Goal: Obtain resource: Obtain resource

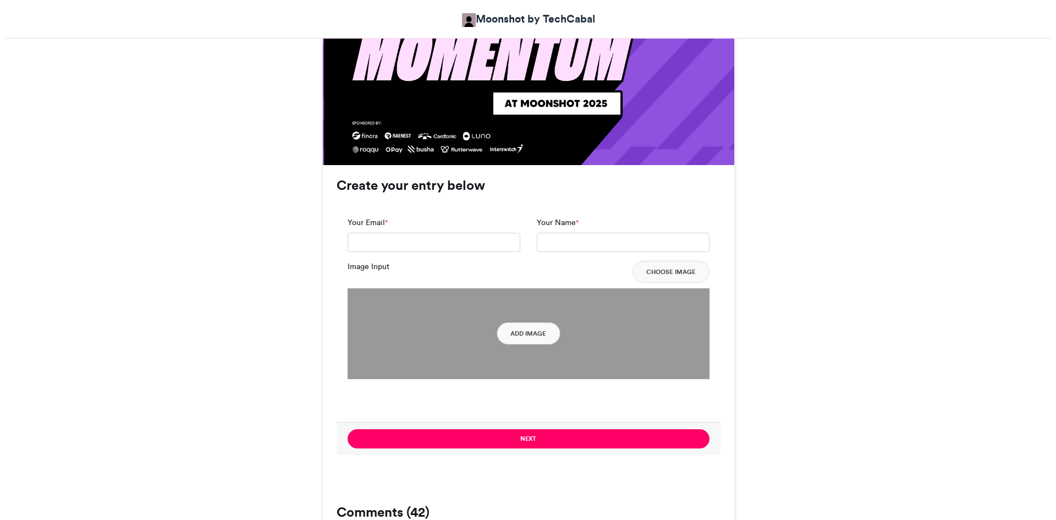
scroll to position [693, 0]
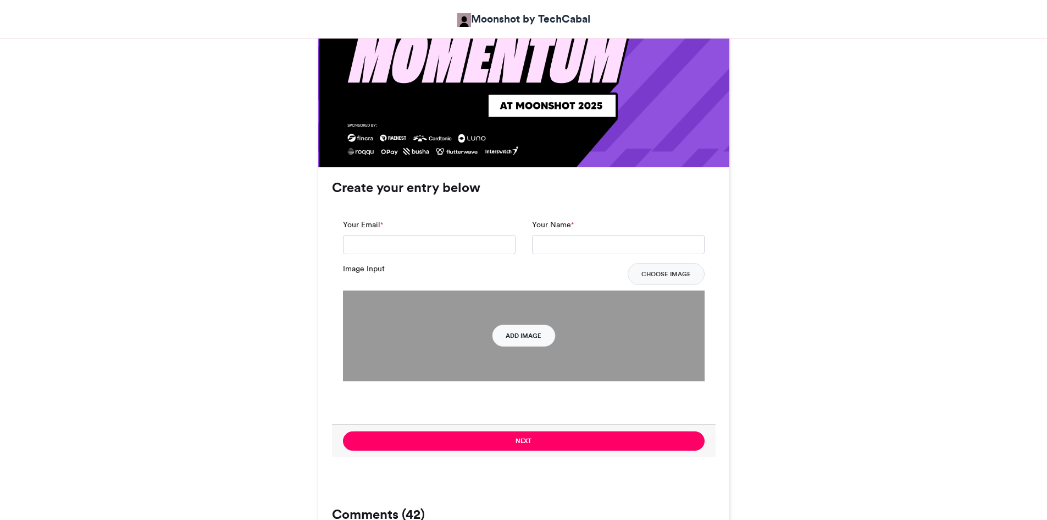
click at [504, 338] on button "Add Image" at bounding box center [523, 335] width 63 height 22
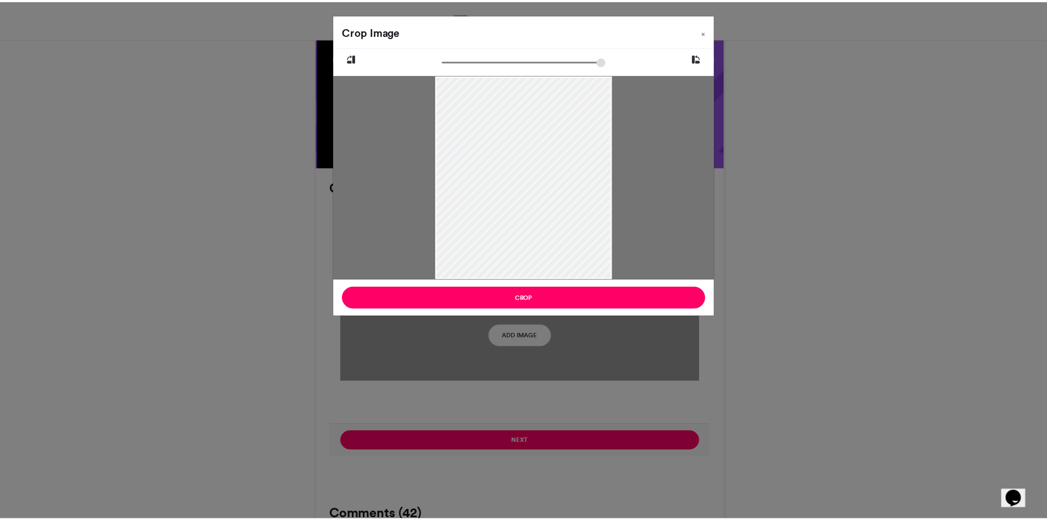
scroll to position [0, 0]
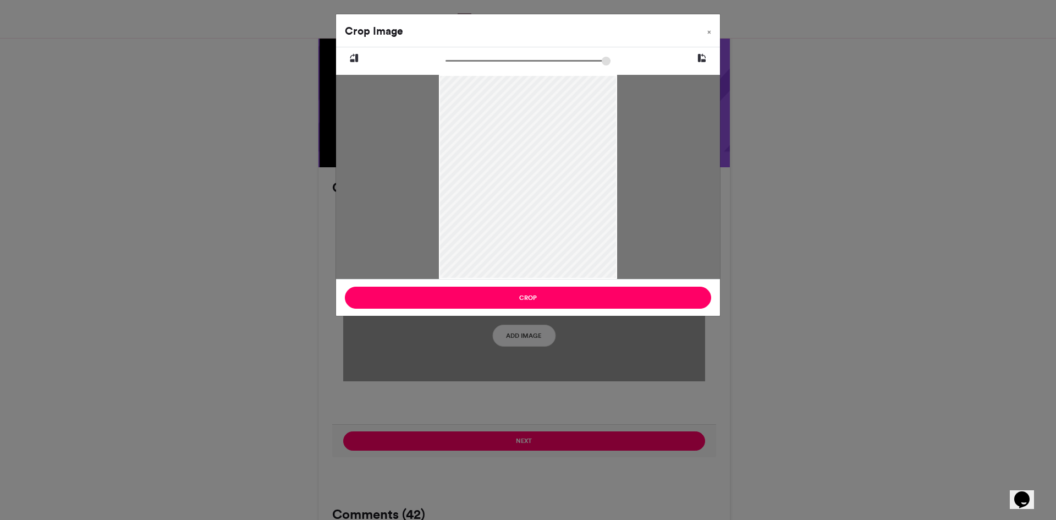
drag, startPoint x: 537, startPoint y: 178, endPoint x: 527, endPoint y: 263, distance: 85.8
click at [527, 263] on div at bounding box center [528, 207] width 178 height 267
type input "*****"
click at [460, 62] on input "zoom" at bounding box center [527, 61] width 165 height 10
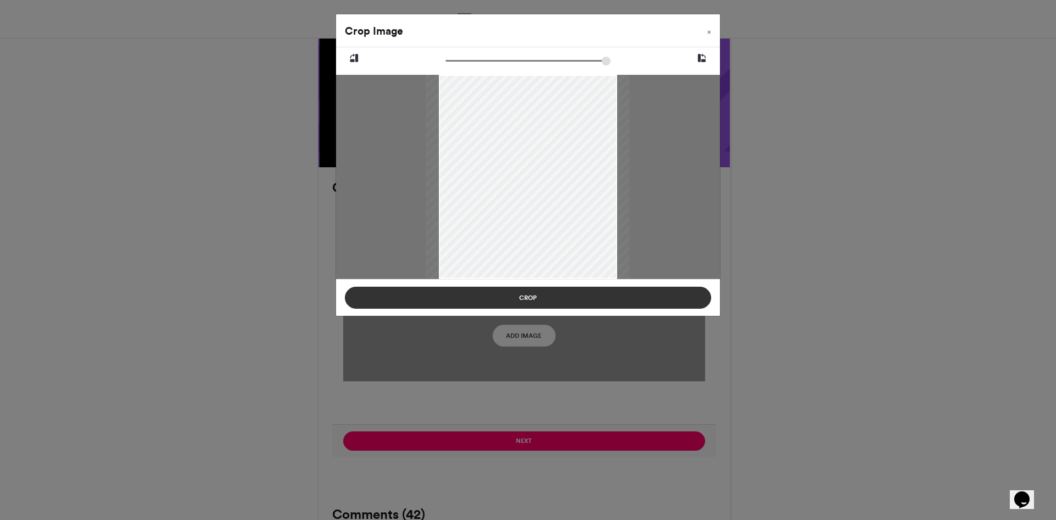
click at [500, 295] on button "Crop" at bounding box center [528, 297] width 366 height 22
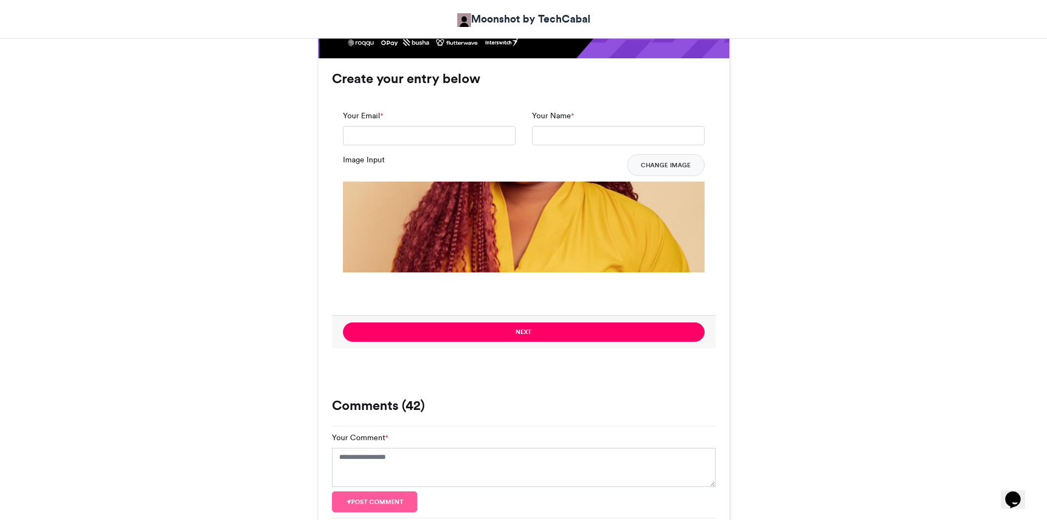
scroll to position [803, 0]
click at [551, 217] on img at bounding box center [524, 362] width 362 height 362
click at [669, 162] on button "Change Image" at bounding box center [666, 164] width 78 height 22
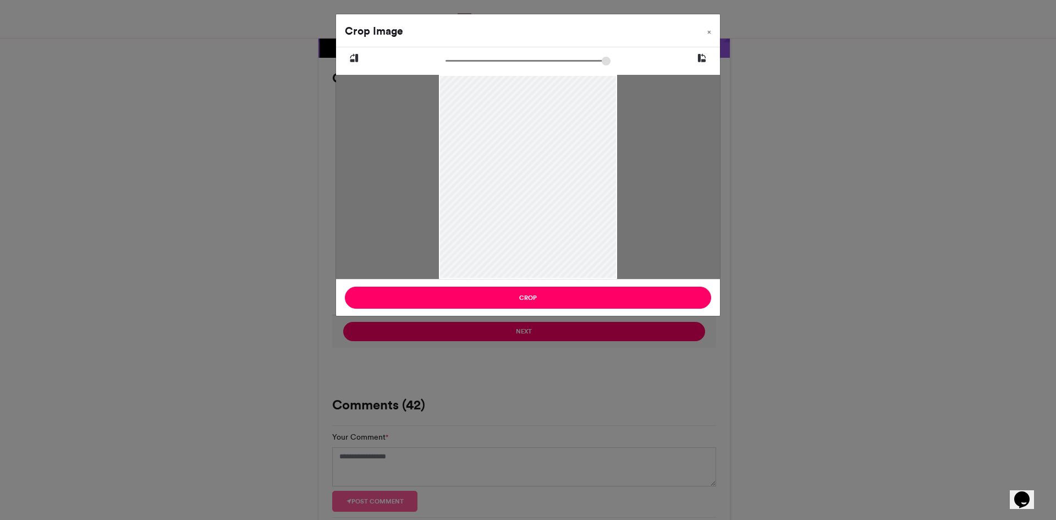
drag, startPoint x: 527, startPoint y: 137, endPoint x: 513, endPoint y: 224, distance: 87.9
click at [513, 224] on div at bounding box center [528, 207] width 178 height 266
drag, startPoint x: 452, startPoint y: 55, endPoint x: 456, endPoint y: 60, distance: 6.7
click at [457, 60] on div at bounding box center [528, 162] width 384 height 231
drag, startPoint x: 451, startPoint y: 60, endPoint x: 456, endPoint y: 59, distance: 5.5
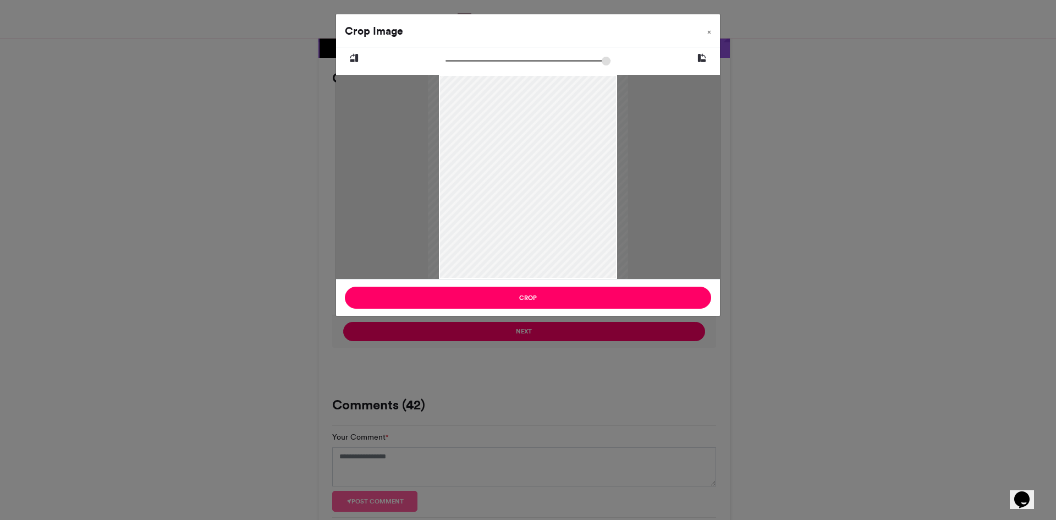
click at [456, 59] on input "zoom" at bounding box center [527, 61] width 165 height 10
type input "******"
click at [488, 170] on div at bounding box center [528, 212] width 200 height 300
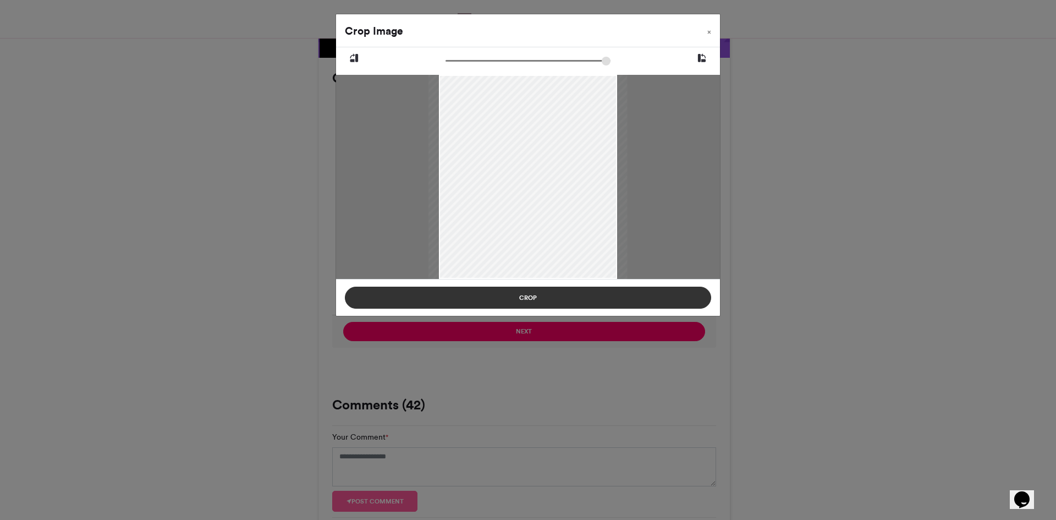
click at [502, 301] on button "Crop" at bounding box center [528, 297] width 366 height 22
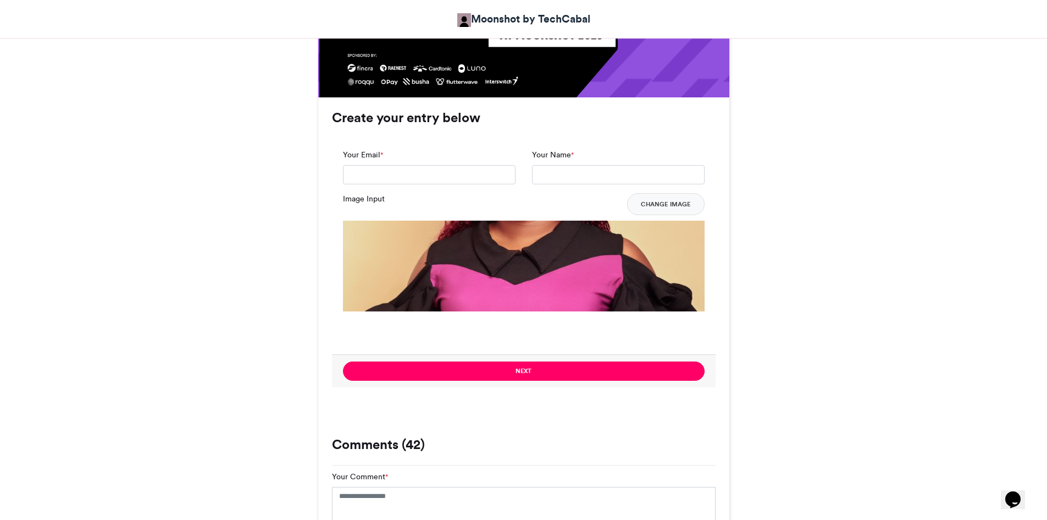
scroll to position [764, 0]
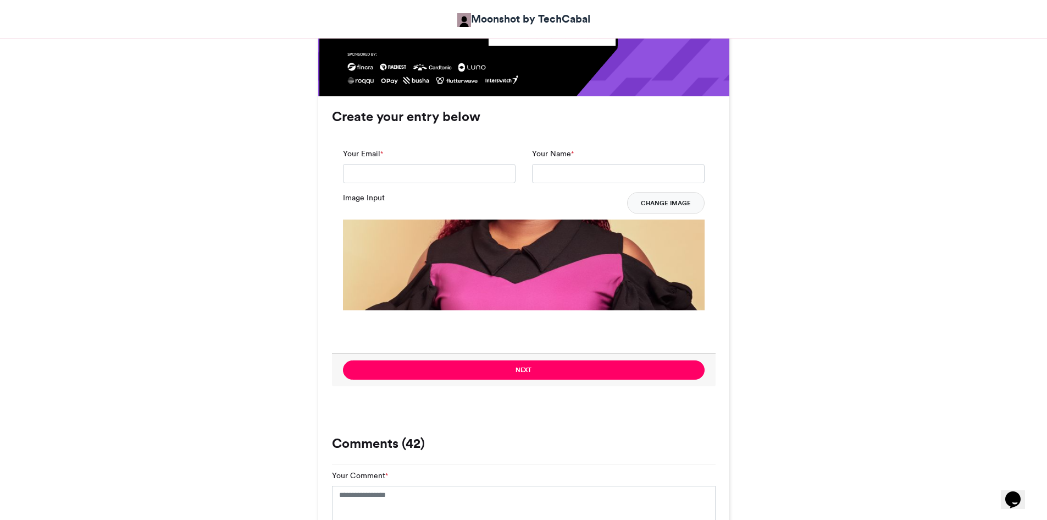
click at [669, 205] on button "Change Image" at bounding box center [666, 203] width 78 height 22
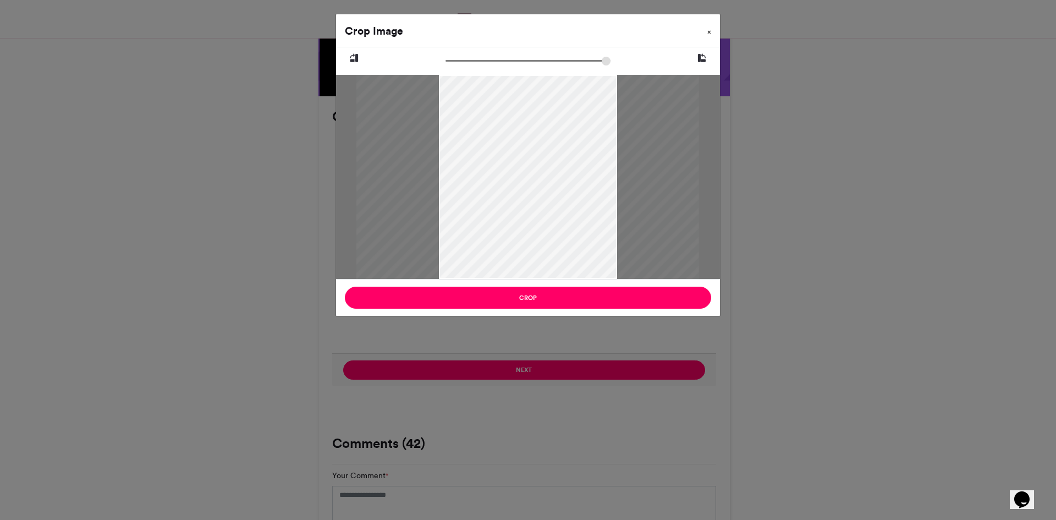
click at [712, 29] on button "×" at bounding box center [708, 29] width 21 height 31
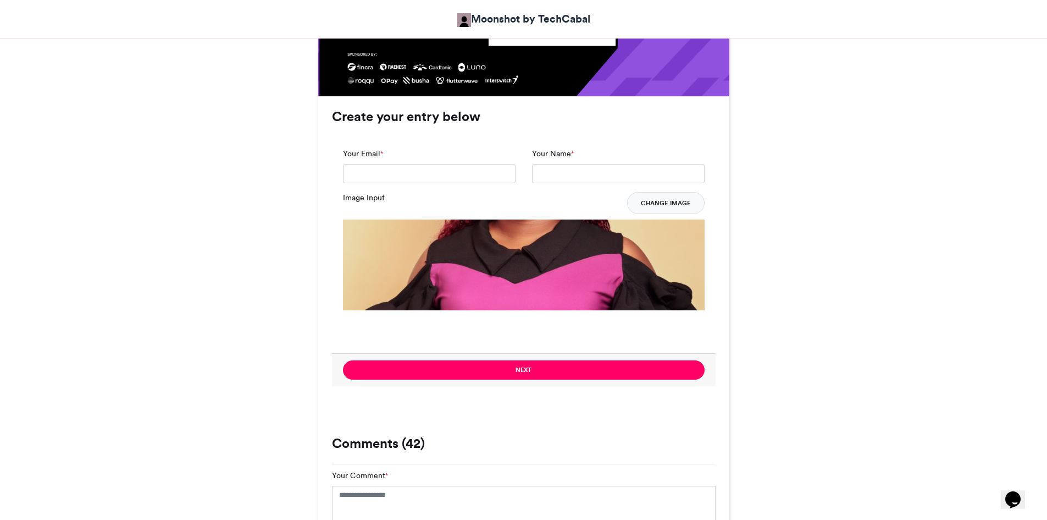
click at [663, 199] on button "Change Image" at bounding box center [666, 203] width 78 height 22
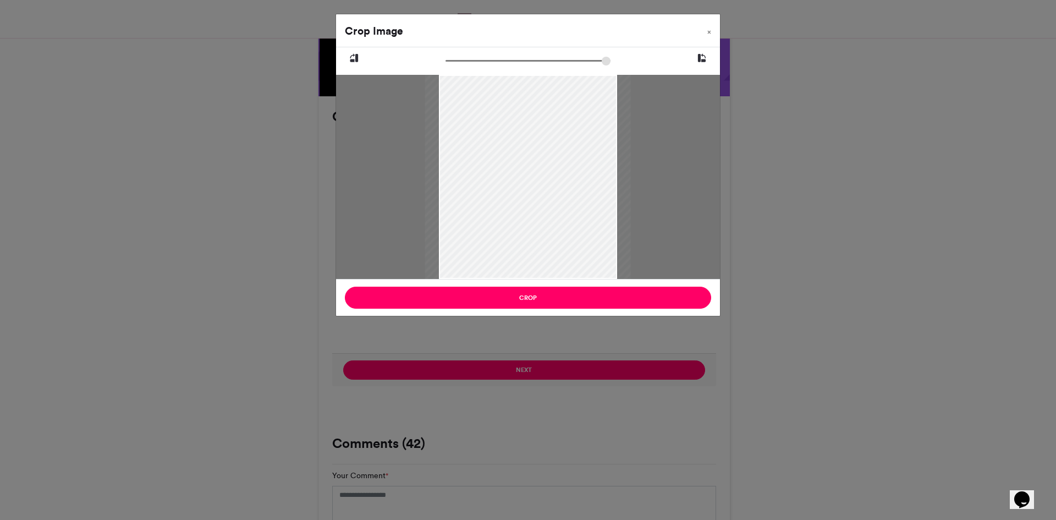
click at [701, 56] on icon at bounding box center [702, 58] width 10 height 14
click at [349, 54] on icon at bounding box center [354, 58] width 10 height 14
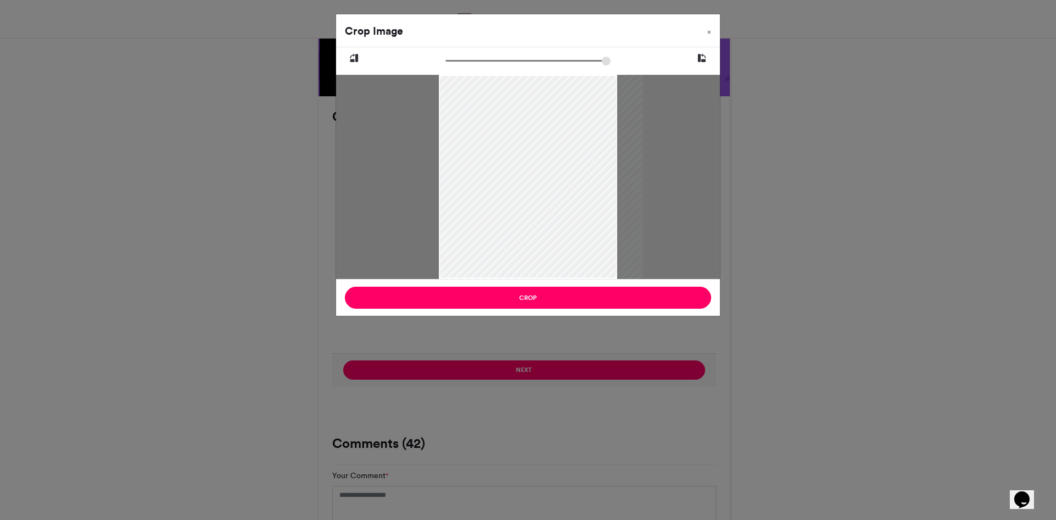
click at [349, 54] on icon at bounding box center [354, 58] width 10 height 14
click at [704, 34] on button "×" at bounding box center [708, 29] width 21 height 31
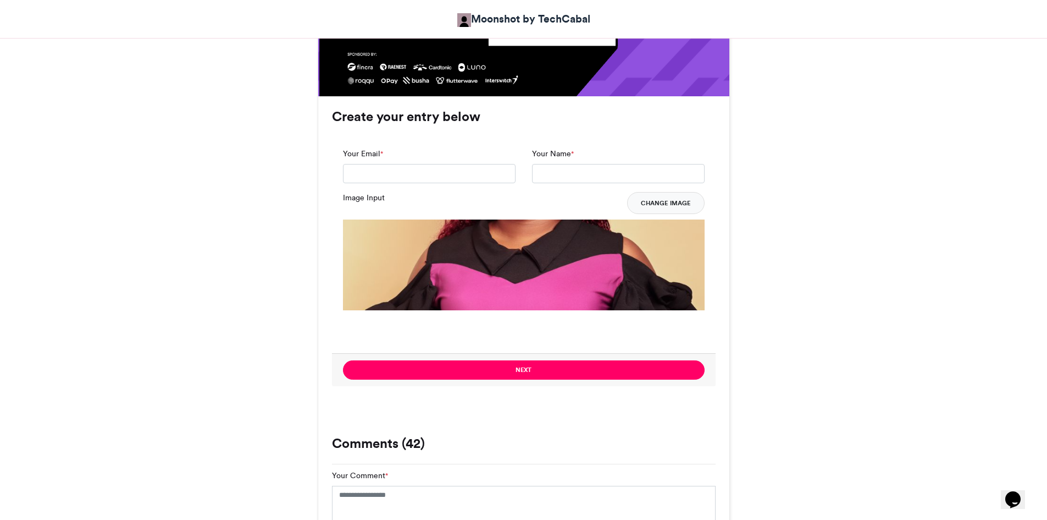
click at [669, 206] on button "Change Image" at bounding box center [666, 203] width 78 height 22
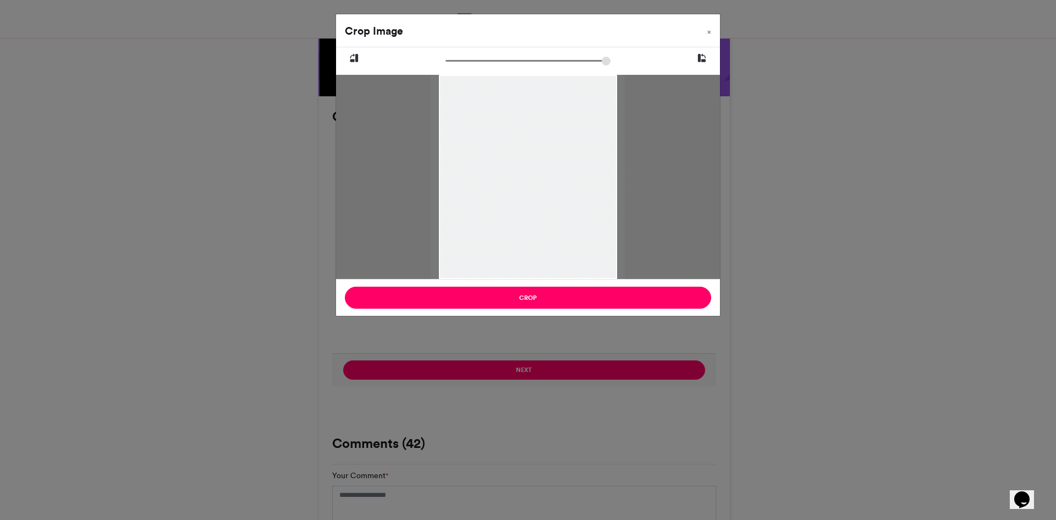
click at [451, 57] on input "zoom" at bounding box center [527, 61] width 165 height 10
type input "******"
click at [538, 167] on div at bounding box center [528, 176] width 194 height 258
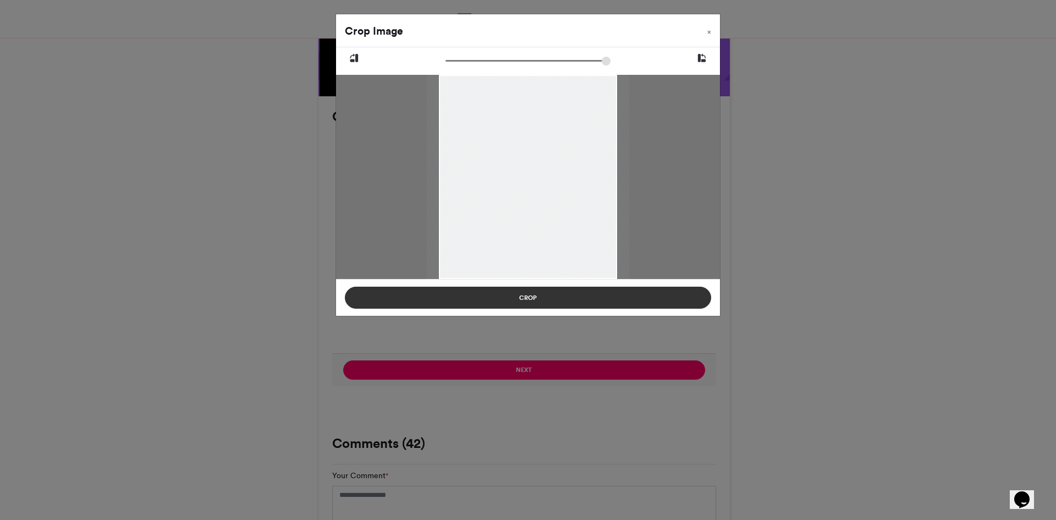
click at [538, 306] on button "Crop" at bounding box center [528, 297] width 366 height 22
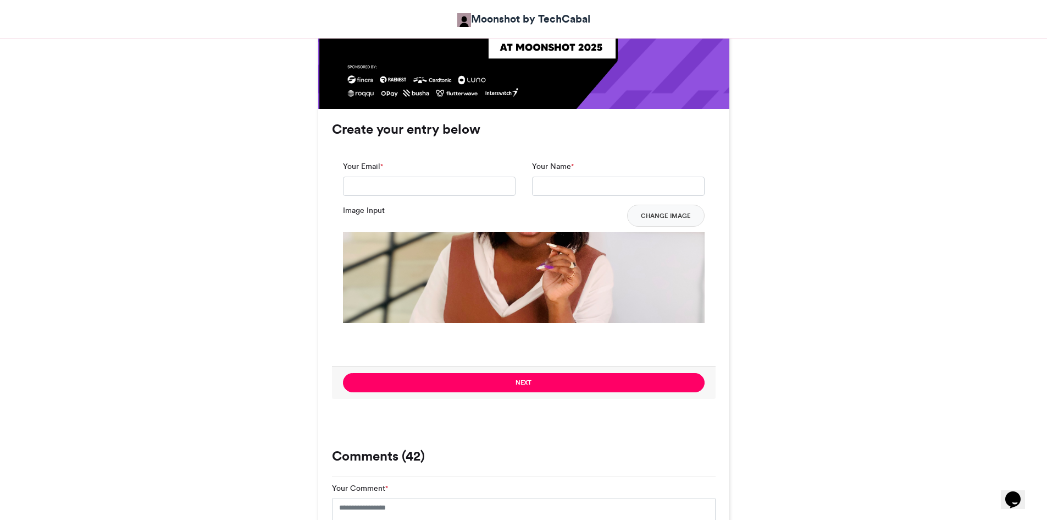
scroll to position [752, 0]
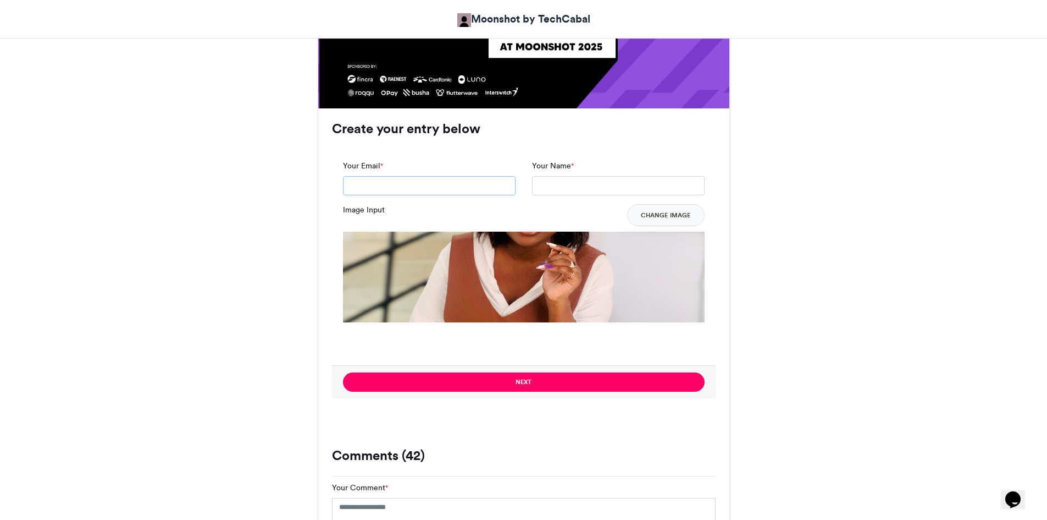
click at [451, 188] on input "Your Email *" at bounding box center [429, 186] width 173 height 20
type input "**********"
click at [560, 184] on input "Your Name *" at bounding box center [618, 186] width 173 height 20
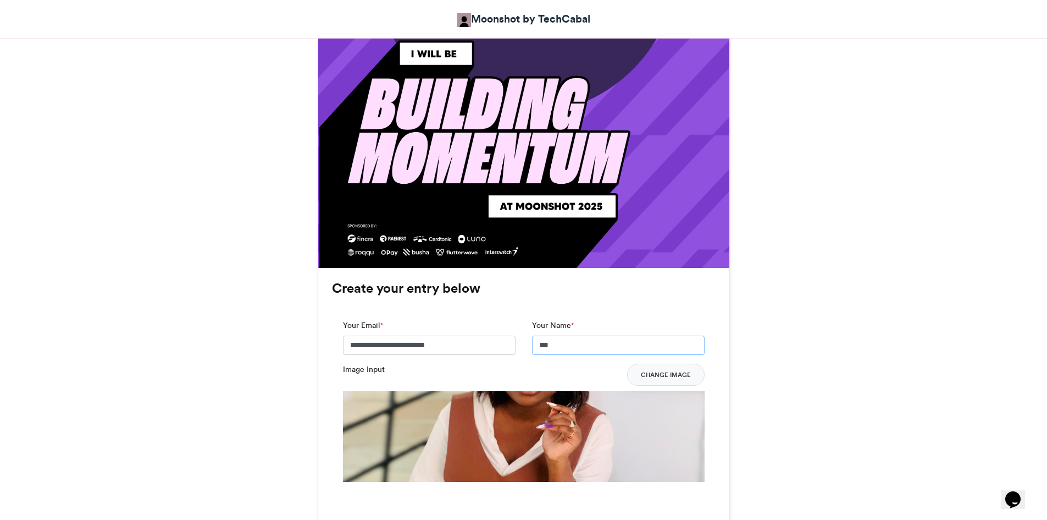
scroll to position [594, 0]
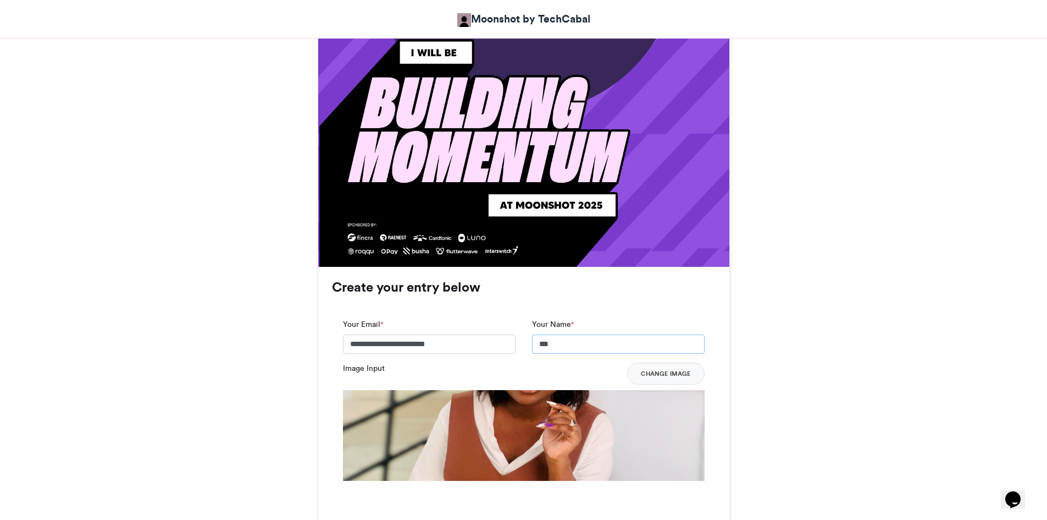
click at [559, 344] on input "***" at bounding box center [618, 344] width 173 height 20
type input "**********"
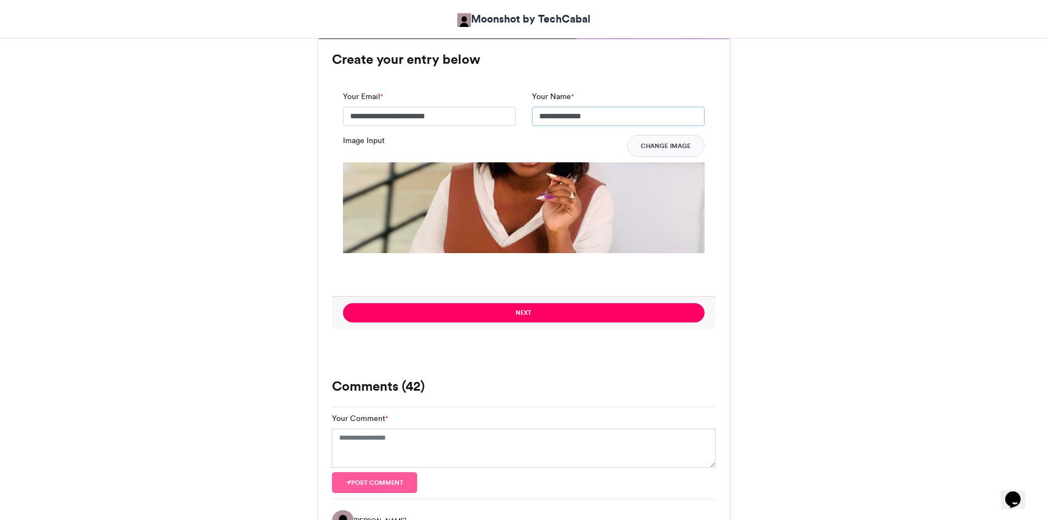
scroll to position [822, 0]
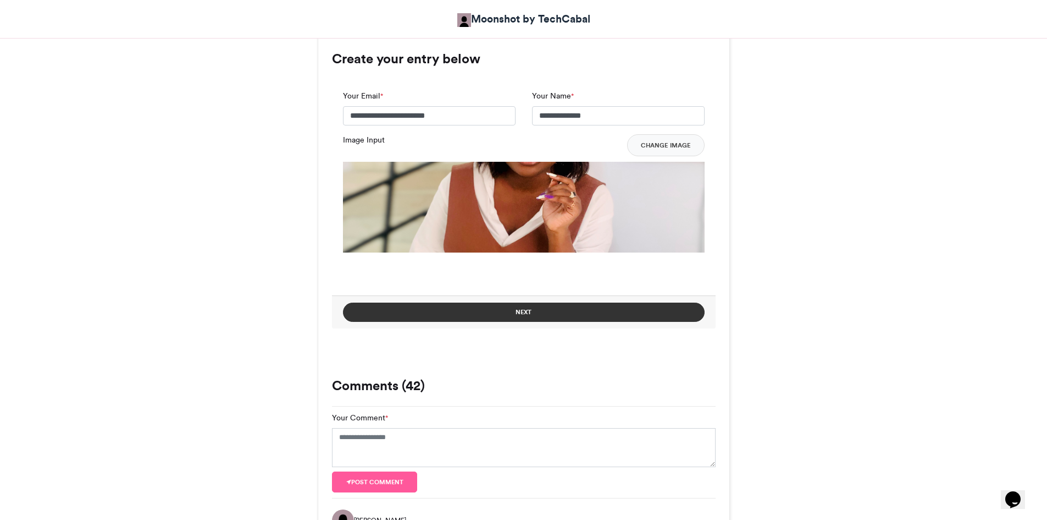
click at [541, 305] on button "Next" at bounding box center [524, 311] width 362 height 19
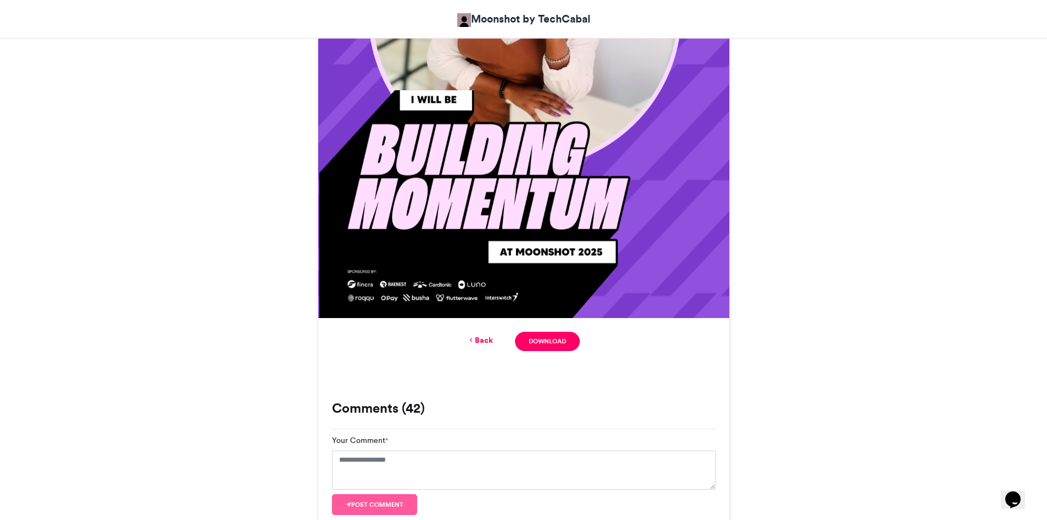
scroll to position [545, 0]
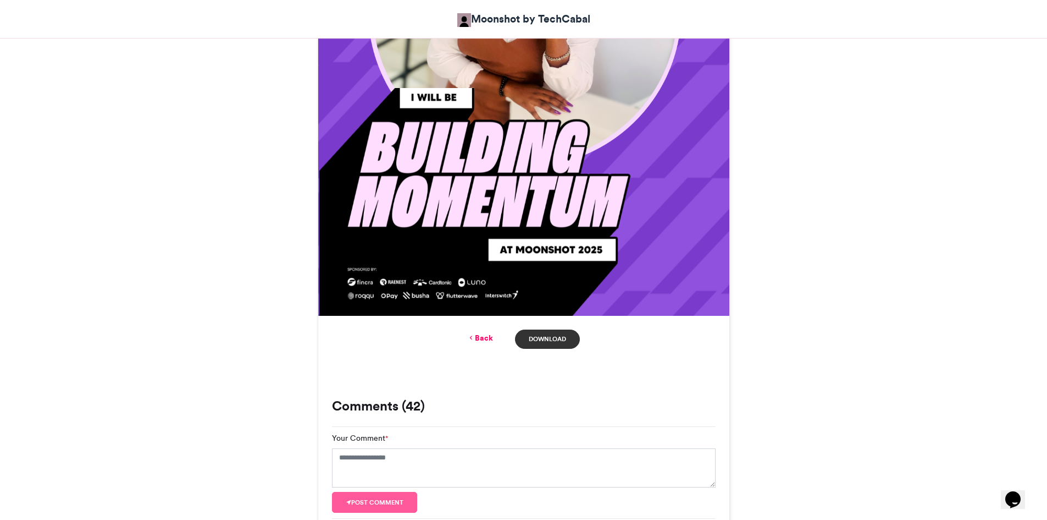
click at [539, 340] on link "Download" at bounding box center [547, 338] width 64 height 19
